Goal: Task Accomplishment & Management: Manage account settings

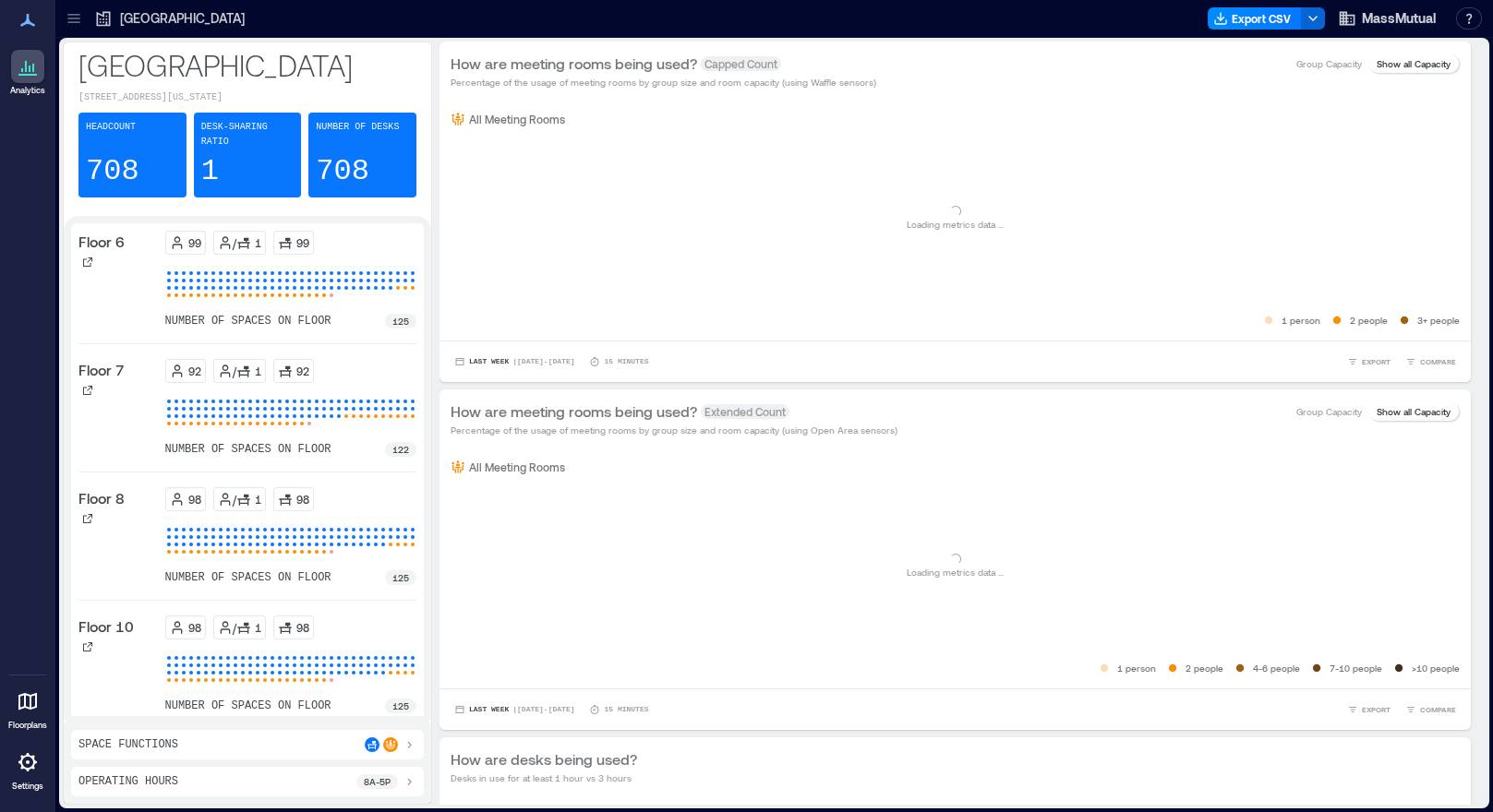
click at [25, 764] on icon at bounding box center [28, 763] width 22 height 22
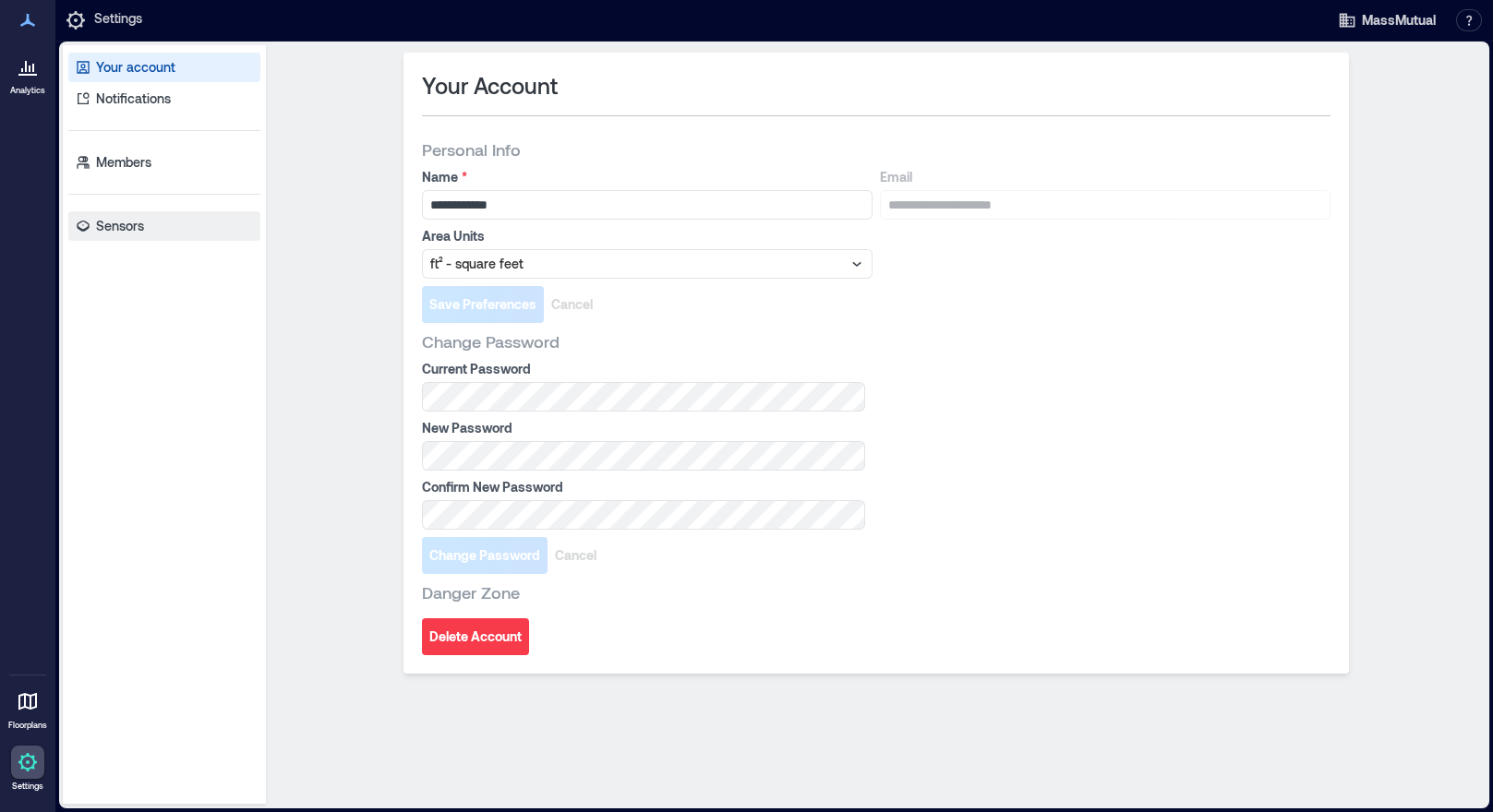
click at [121, 236] on link "Sensors" at bounding box center [164, 227] width 192 height 30
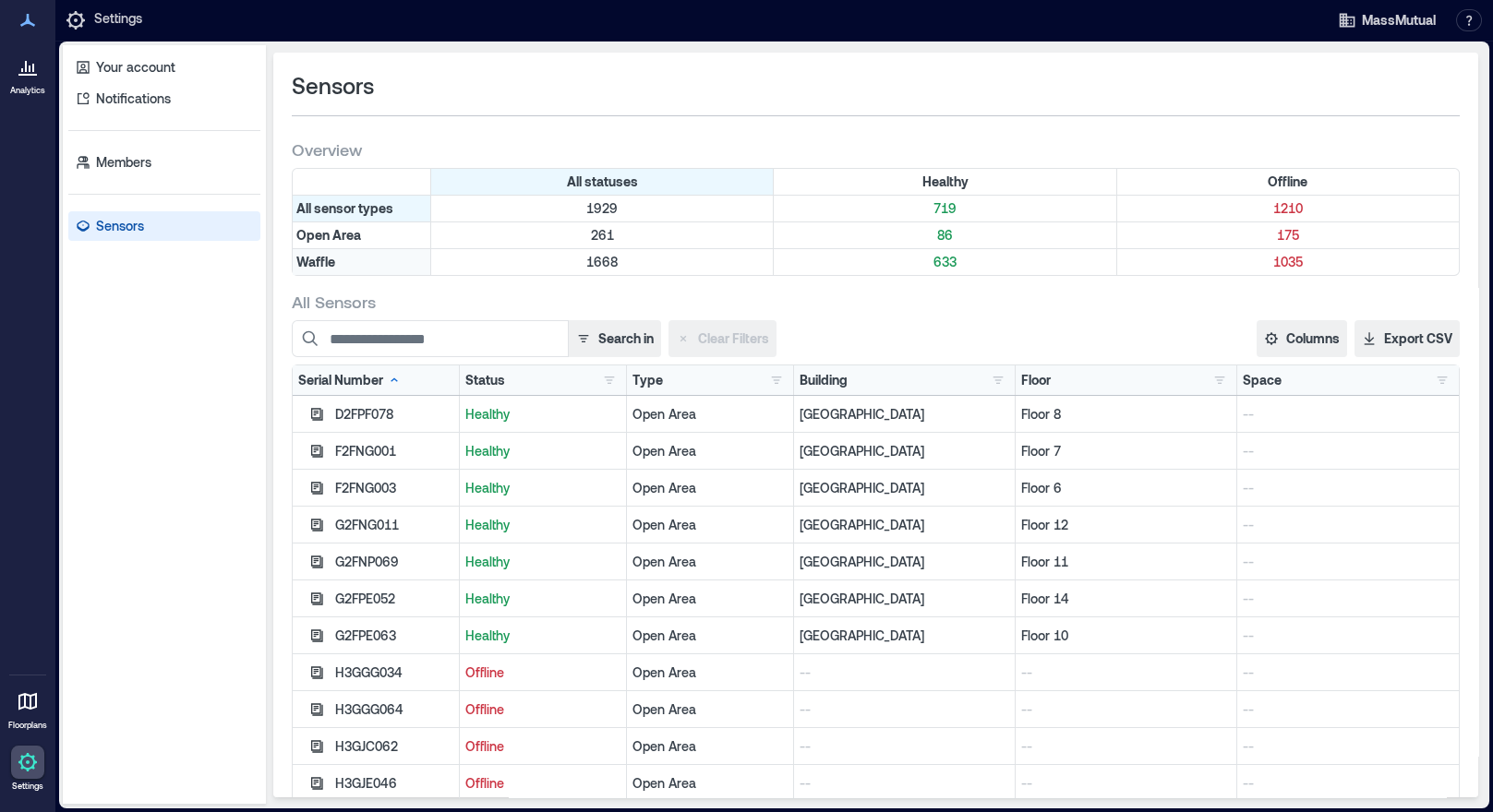
click at [323, 264] on div "Waffle" at bounding box center [362, 262] width 138 height 26
click at [939, 267] on p "633" at bounding box center [945, 262] width 334 height 19
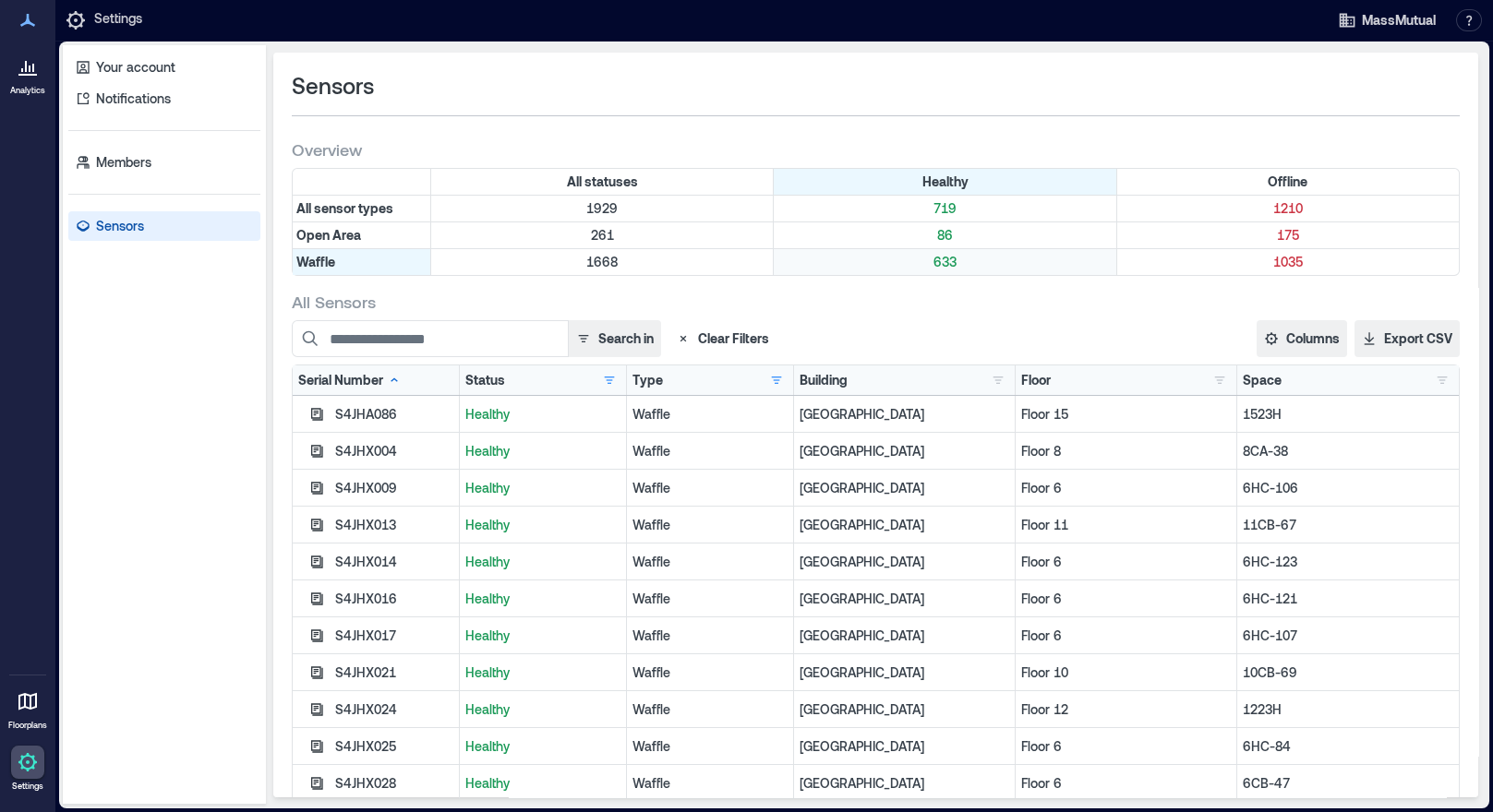
click at [939, 267] on p "633" at bounding box center [945, 262] width 334 height 19
click at [1021, 382] on div "Floor" at bounding box center [1036, 381] width 30 height 19
